Goal: Task Accomplishment & Management: Manage account settings

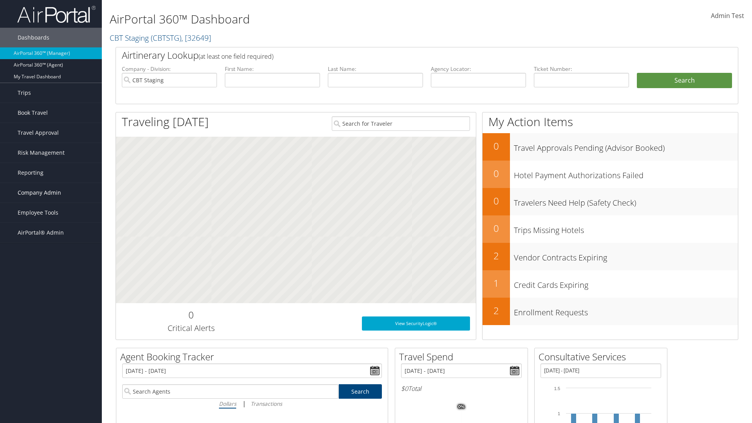
click at [51, 193] on span "Company Admin" at bounding box center [39, 193] width 43 height 20
click at [51, 249] on link "Vendor Contracts" at bounding box center [51, 255] width 102 height 12
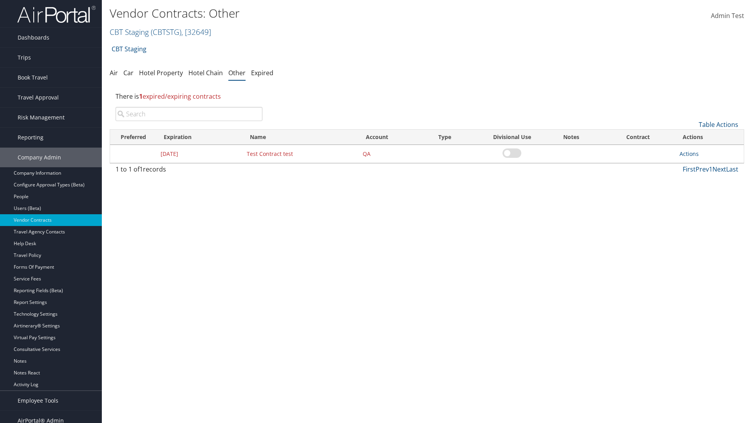
click at [189, 114] on input "search" at bounding box center [188, 114] width 147 height 14
type input "Test Contract test"
click at [689, 153] on link "Actions" at bounding box center [688, 153] width 19 height 7
click at [701, 192] on link "Edit" at bounding box center [701, 191] width 42 height 13
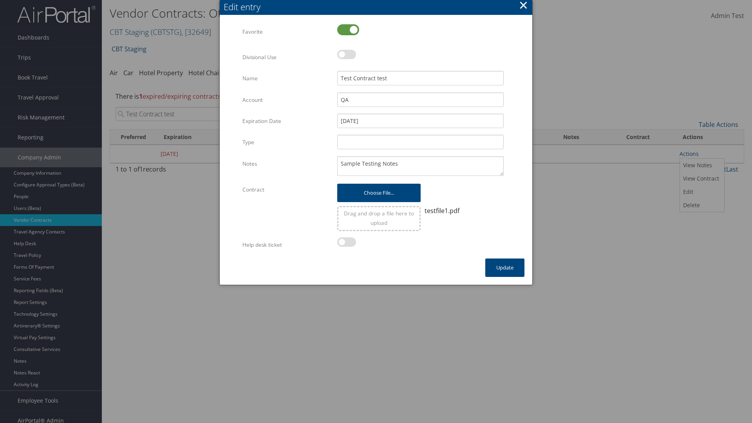
click at [348, 29] on label at bounding box center [348, 29] width 22 height 11
click at [346, 29] on input "checkbox" at bounding box center [343, 30] width 5 height 5
click at [348, 29] on label at bounding box center [348, 29] width 22 height 11
click at [346, 29] on input "checkbox" at bounding box center [343, 30] width 5 height 5
checkbox input "true"
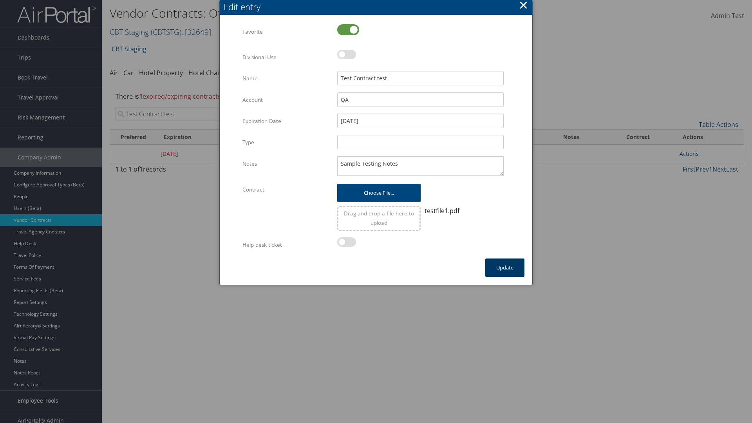
click at [505, 267] on button "Update" at bounding box center [504, 267] width 39 height 18
